Goal: Navigation & Orientation: Go to known website

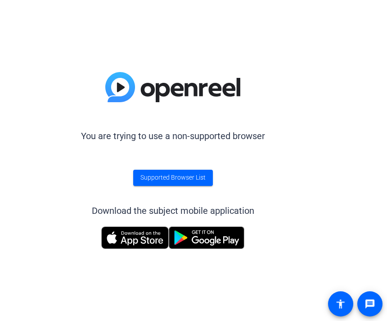
click at [174, 184] on span at bounding box center [173, 178] width 80 height 22
click at [139, 239] on img at bounding box center [135, 237] width 68 height 23
click at [185, 179] on span "Supported Browser List" at bounding box center [172, 177] width 65 height 9
click at [207, 243] on img at bounding box center [207, 237] width 76 height 23
click at [176, 172] on span at bounding box center [173, 178] width 80 height 22
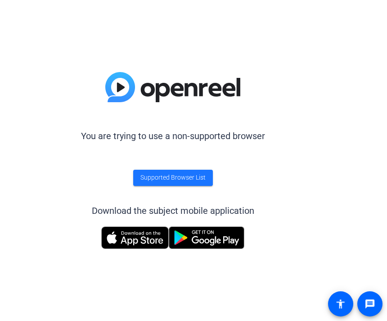
click at [203, 177] on span "Supported Browser List" at bounding box center [172, 177] width 65 height 9
click at [154, 318] on div "You are trying to use a non-supported browser Supported Browser List Download t…" at bounding box center [173, 160] width 346 height 321
click at [173, 183] on span at bounding box center [173, 178] width 80 height 22
click at [183, 184] on span at bounding box center [173, 178] width 80 height 22
click at [176, 182] on span "Supported Browser List" at bounding box center [172, 177] width 65 height 9
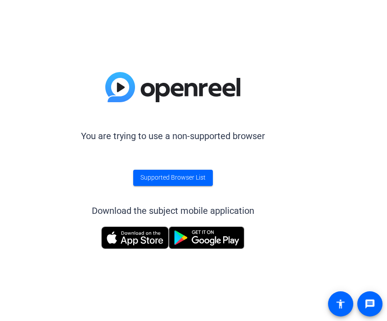
click at [198, 237] on img at bounding box center [207, 237] width 76 height 23
click at [181, 179] on span "Supported Browser List" at bounding box center [172, 177] width 65 height 9
click at [187, 178] on span "Supported Browser List" at bounding box center [172, 177] width 65 height 9
click at [204, 238] on img at bounding box center [207, 237] width 76 height 23
click at [191, 178] on span "Supported Browser List" at bounding box center [172, 177] width 65 height 9
